Goal: Task Accomplishment & Management: Use online tool/utility

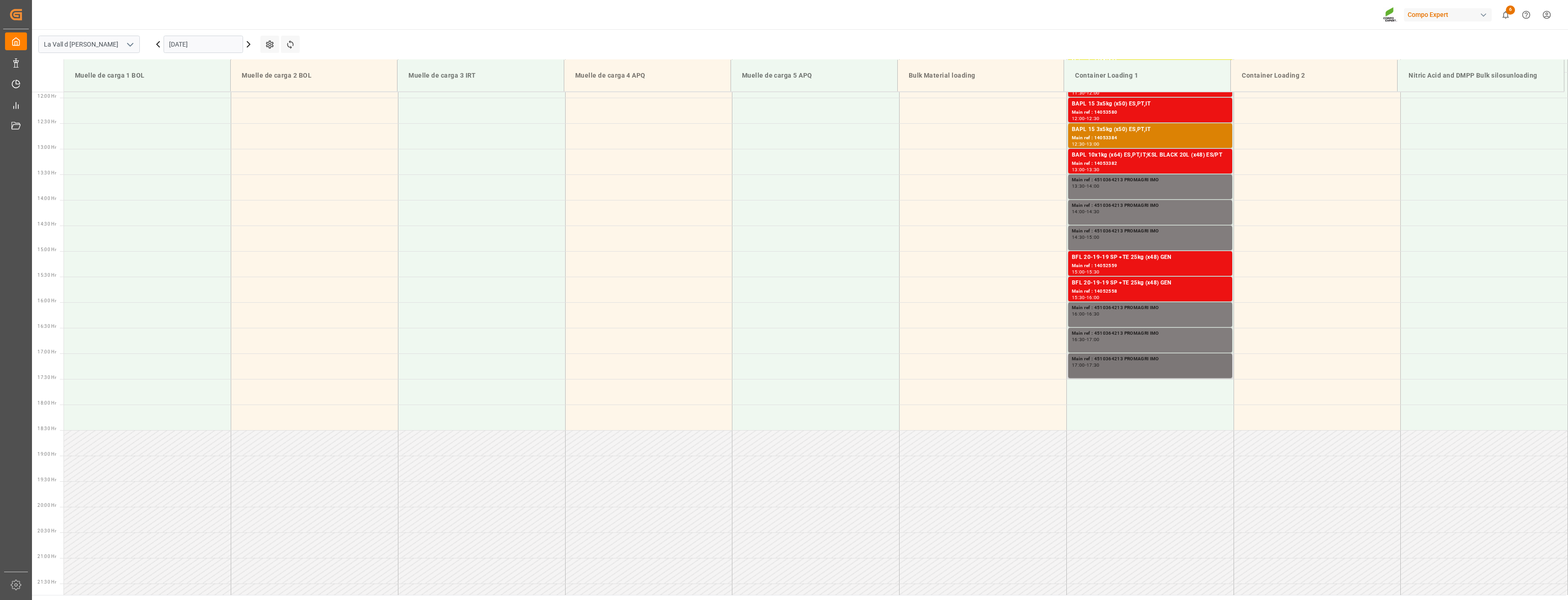
scroll to position [380, 0]
